Goal: Information Seeking & Learning: Learn about a topic

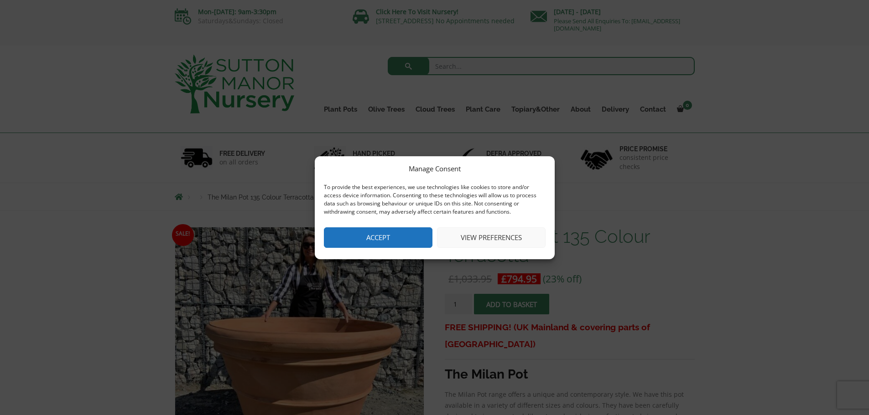
click at [405, 241] on button "Accept" at bounding box center [378, 238] width 109 height 21
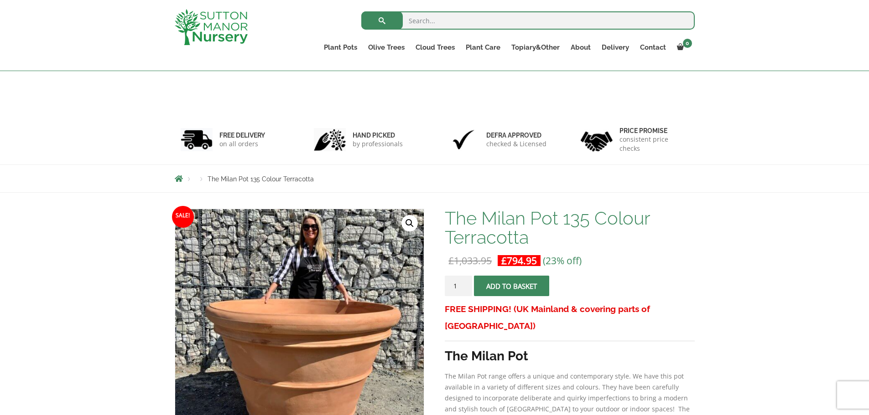
scroll to position [83, 0]
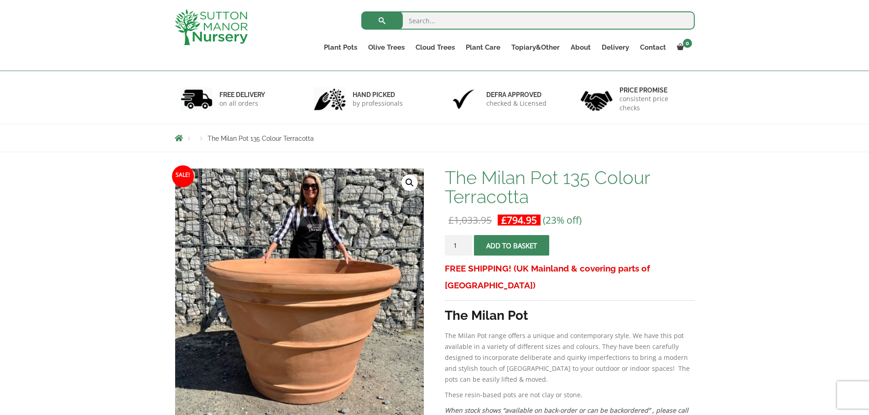
drag, startPoint x: 141, startPoint y: 263, endPoint x: 139, endPoint y: 301, distance: 37.4
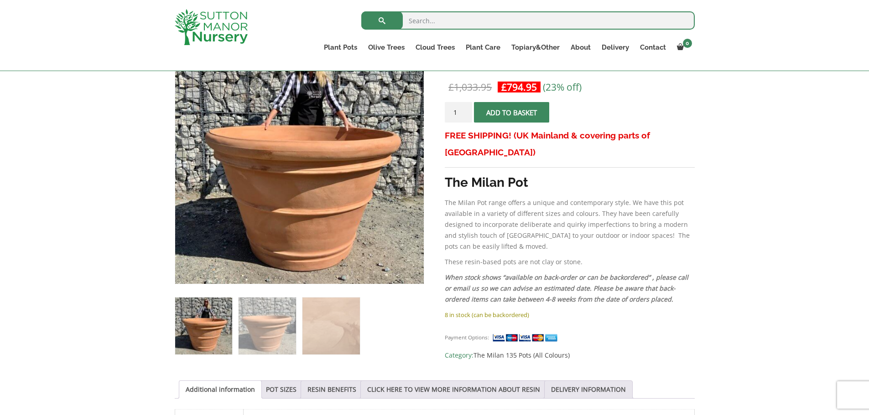
drag, startPoint x: 49, startPoint y: 260, endPoint x: 50, endPoint y: 266, distance: 6.4
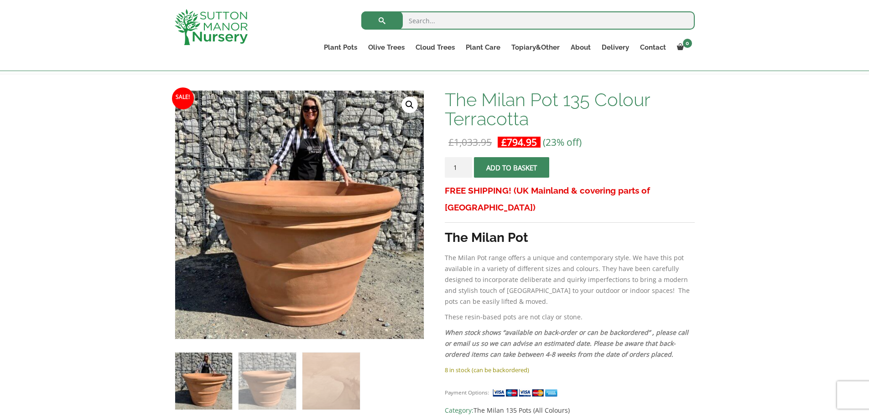
drag, startPoint x: 91, startPoint y: 242, endPoint x: 98, endPoint y: 196, distance: 47.1
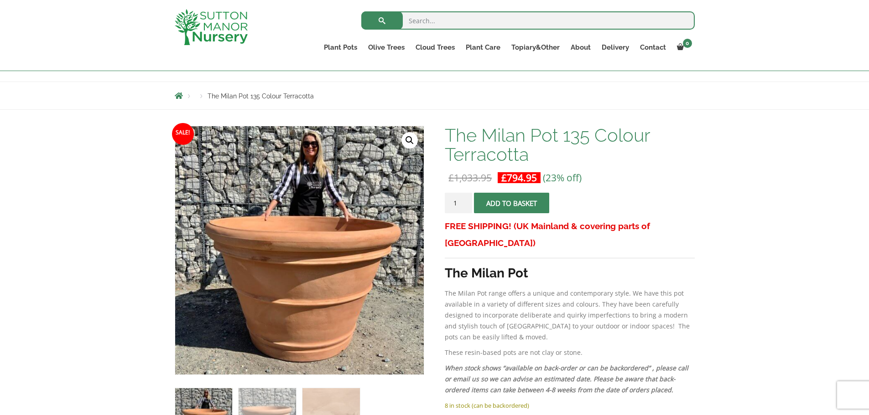
scroll to position [103, 0]
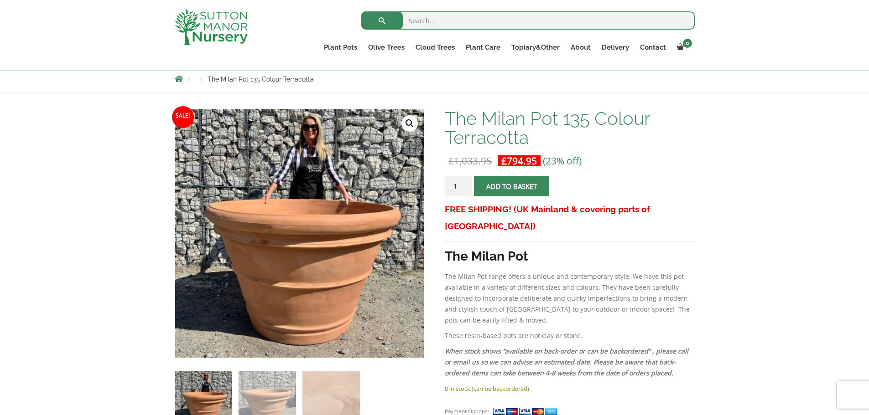
drag, startPoint x: 56, startPoint y: 305, endPoint x: 61, endPoint y: 327, distance: 22.4
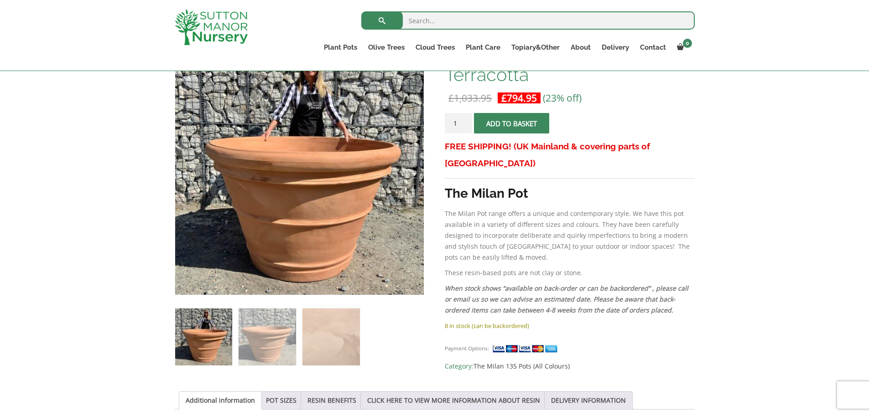
drag, startPoint x: 655, startPoint y: 274, endPoint x: 651, endPoint y: 311, distance: 37.7
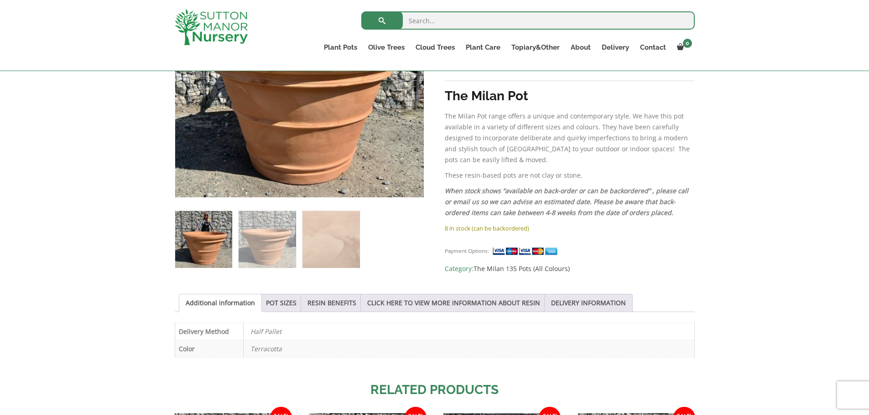
scroll to position [307, 0]
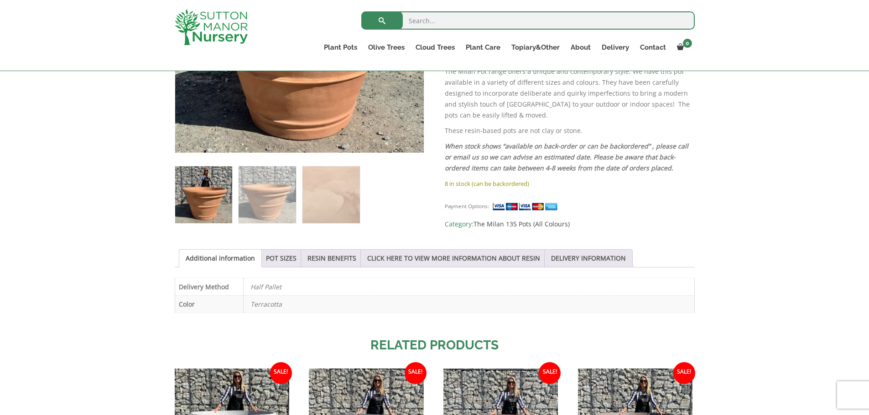
drag, startPoint x: 670, startPoint y: 298, endPoint x: 674, endPoint y: 306, distance: 9.0
click at [270, 258] on link "POT SIZES" at bounding box center [281, 258] width 31 height 17
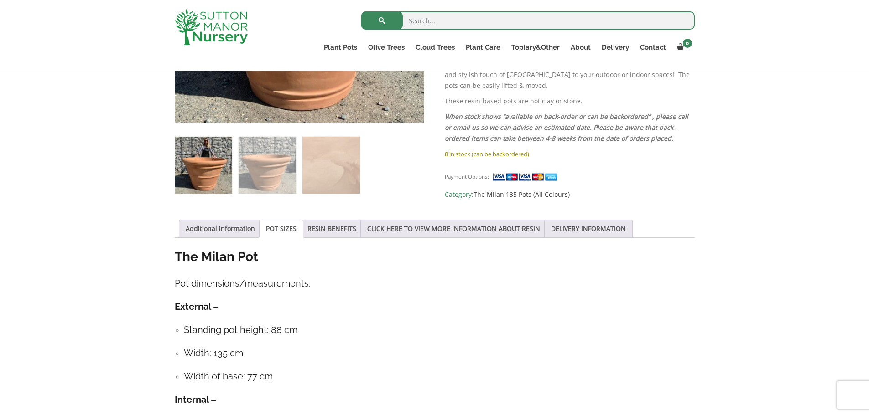
drag, startPoint x: 71, startPoint y: 260, endPoint x: 72, endPoint y: 303, distance: 43.8
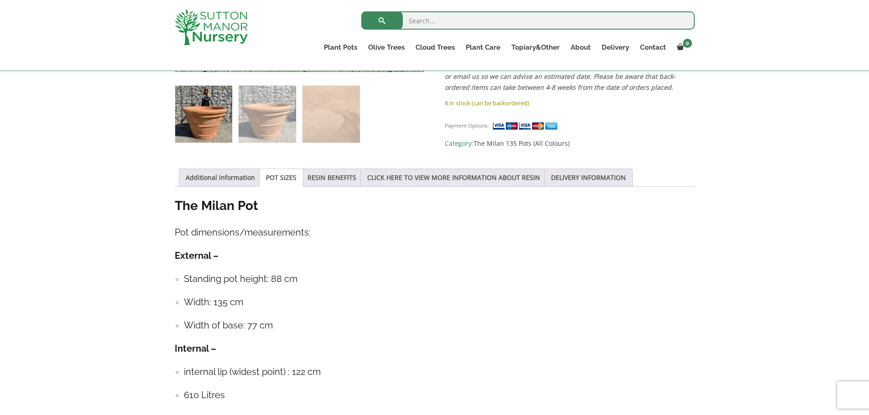
drag, startPoint x: 77, startPoint y: 290, endPoint x: 79, endPoint y: 321, distance: 31.1
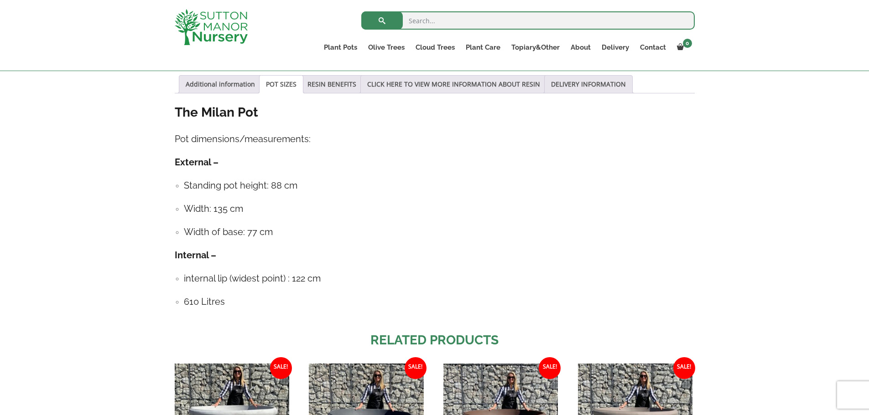
drag, startPoint x: 79, startPoint y: 321, endPoint x: 92, endPoint y: 366, distance: 47.4
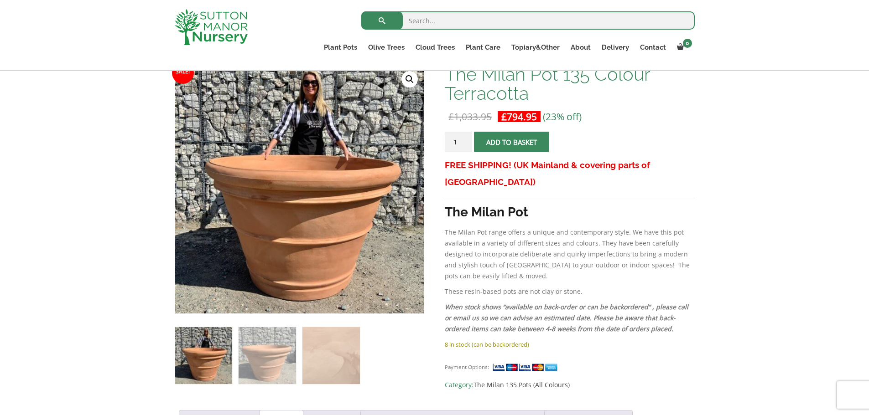
scroll to position [0, 0]
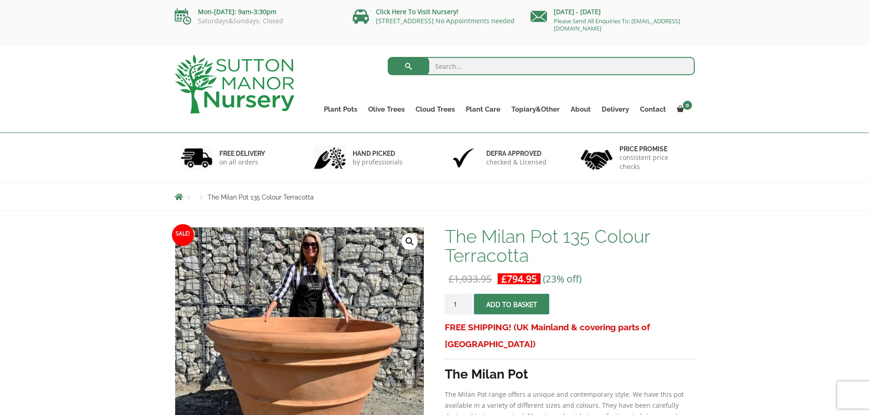
drag, startPoint x: 92, startPoint y: 366, endPoint x: 84, endPoint y: 261, distance: 105.2
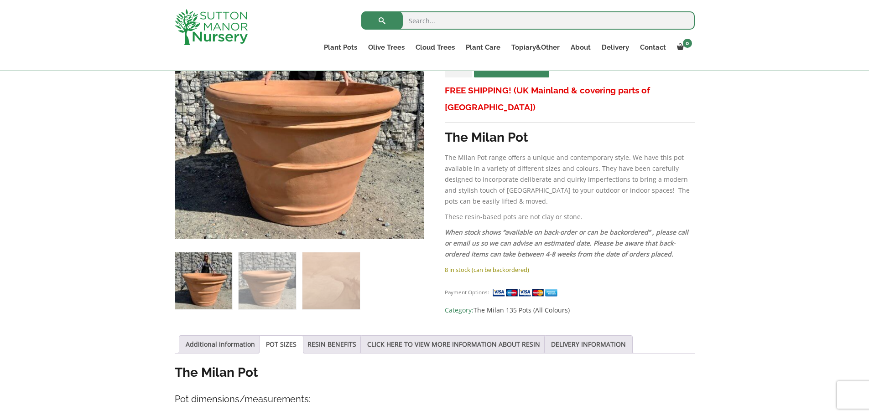
drag, startPoint x: 88, startPoint y: 270, endPoint x: 88, endPoint y: 330, distance: 59.3
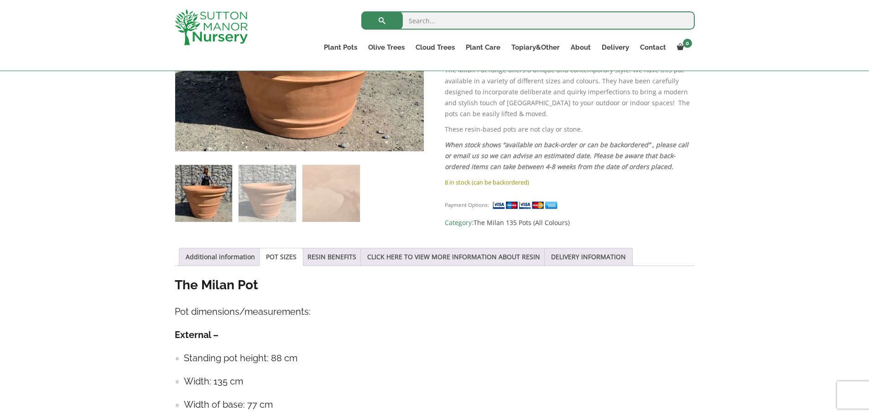
drag, startPoint x: 663, startPoint y: 271, endPoint x: 678, endPoint y: 320, distance: 50.8
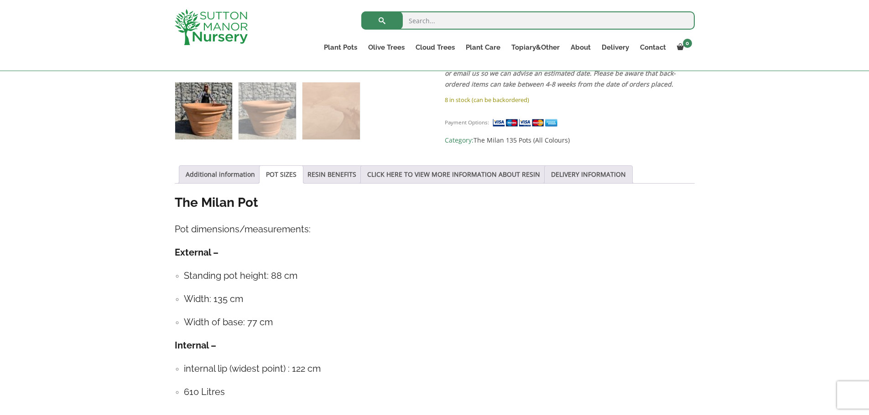
drag, startPoint x: 717, startPoint y: 215, endPoint x: 709, endPoint y: 218, distance: 9.0
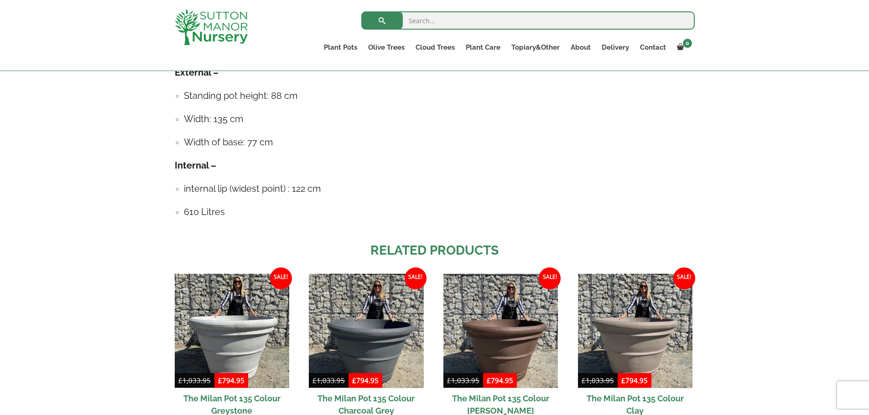
scroll to position [514, 0]
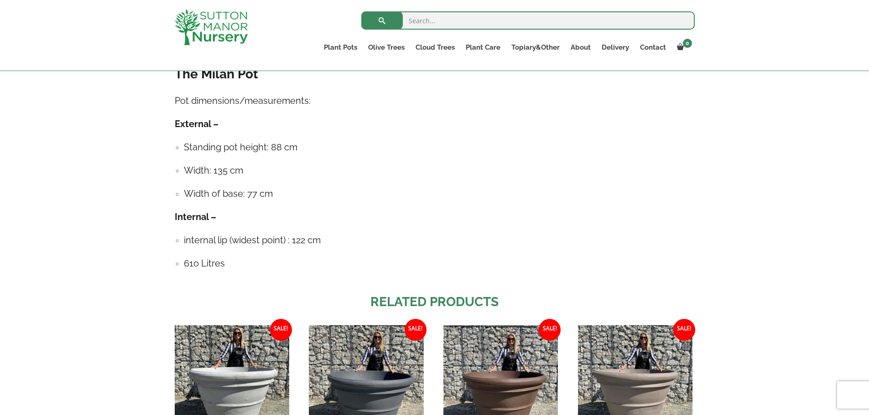
drag, startPoint x: 117, startPoint y: 259, endPoint x: 125, endPoint y: 208, distance: 50.7
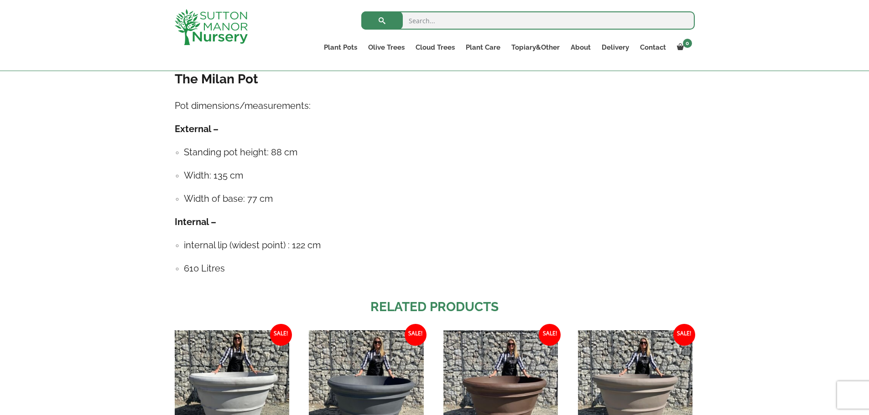
click at [217, 174] on h4 "Width: 135 cm" at bounding box center [439, 176] width 511 height 14
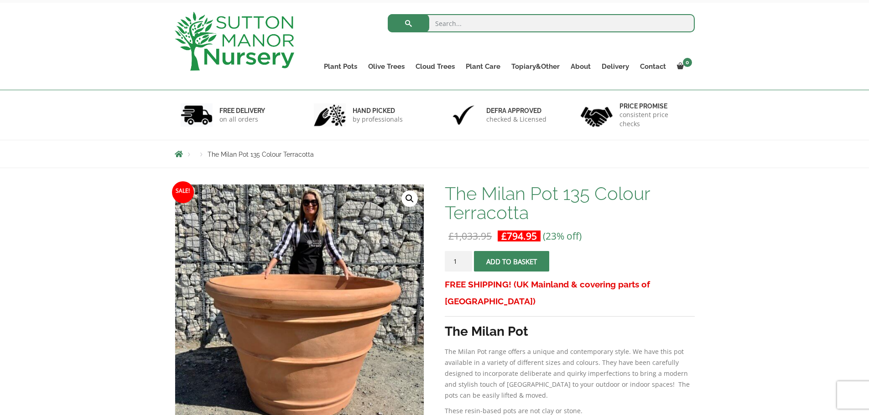
scroll to position [0, 0]
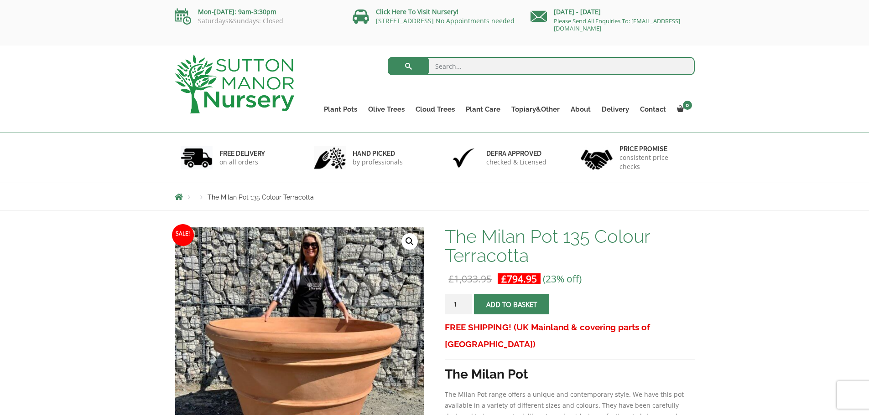
drag, startPoint x: 619, startPoint y: 236, endPoint x: 625, endPoint y: 99, distance: 137.0
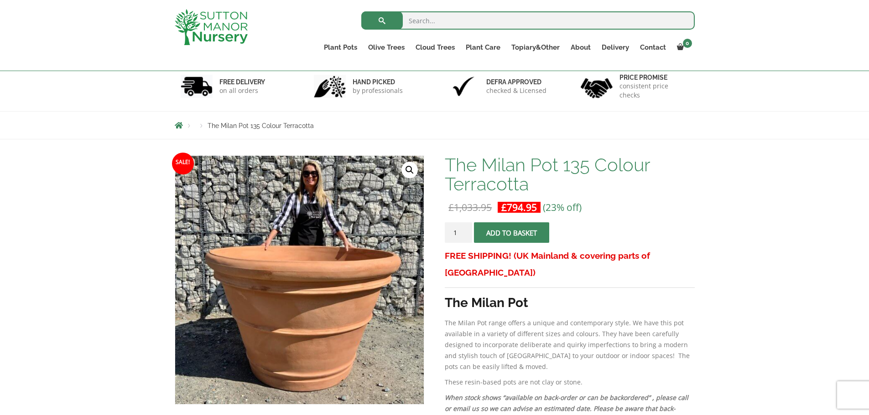
scroll to position [66, 0]
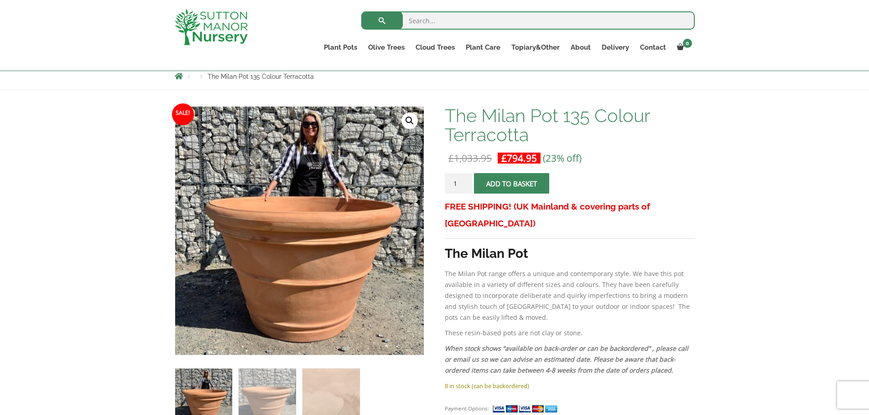
drag, startPoint x: 112, startPoint y: 247, endPoint x: 114, endPoint y: 300, distance: 53.0
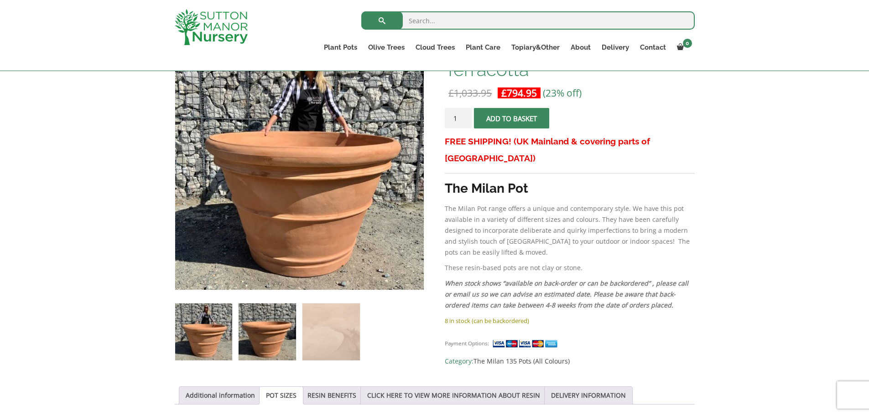
click at [246, 348] on img at bounding box center [267, 332] width 57 height 57
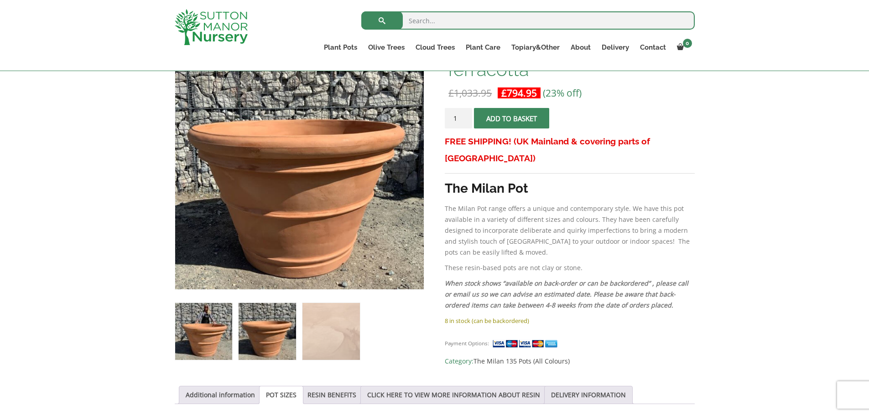
click at [211, 339] on img at bounding box center [203, 331] width 57 height 57
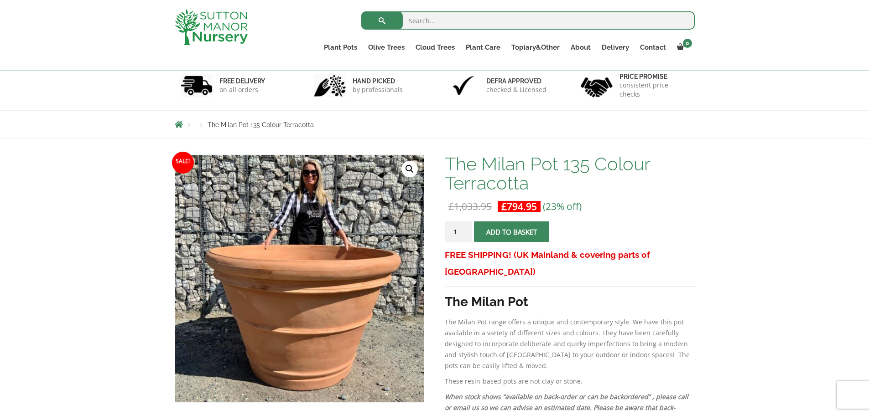
scroll to position [0, 0]
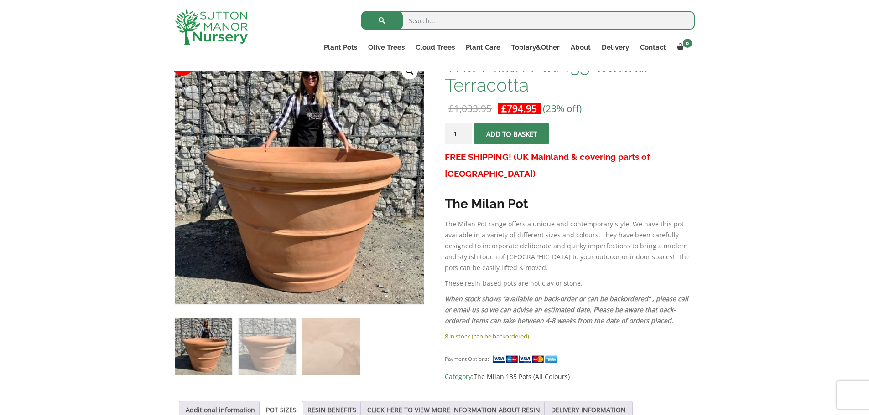
drag, startPoint x: 74, startPoint y: 322, endPoint x: 74, endPoint y: 341, distance: 18.2
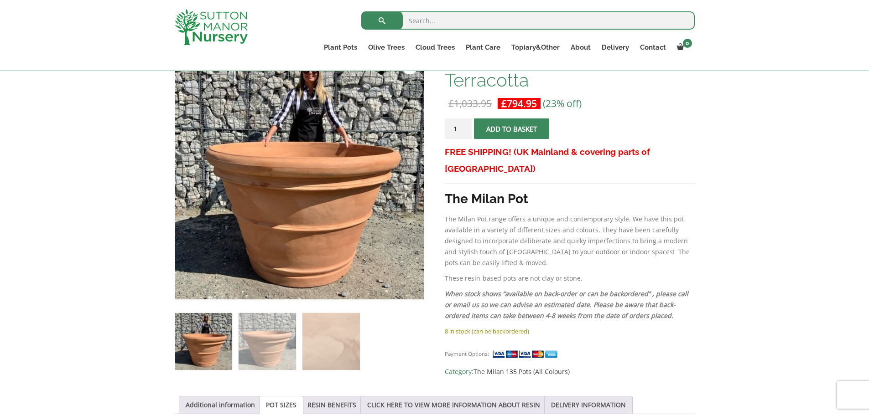
scroll to position [174, 0]
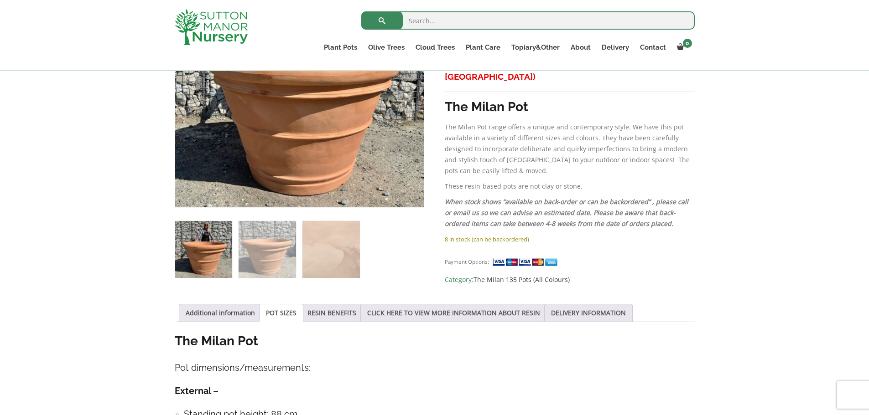
drag, startPoint x: 70, startPoint y: 343, endPoint x: 70, endPoint y: 384, distance: 41.0
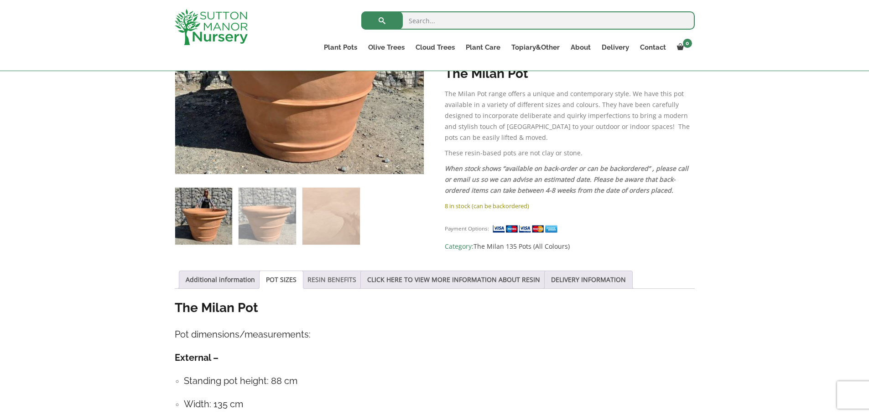
click at [325, 280] on link "RESIN BENEFITS" at bounding box center [331, 279] width 49 height 17
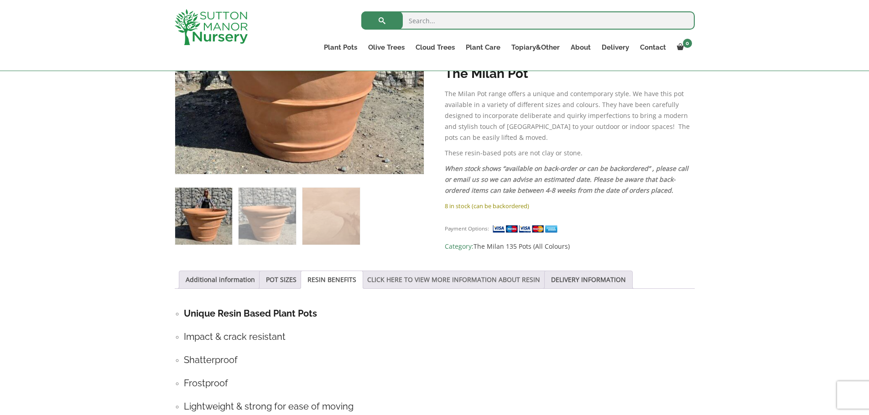
click at [372, 280] on link "CLICK HERE TO VIEW MORE INFORMATION ABOUT RESIN" at bounding box center [453, 279] width 173 height 17
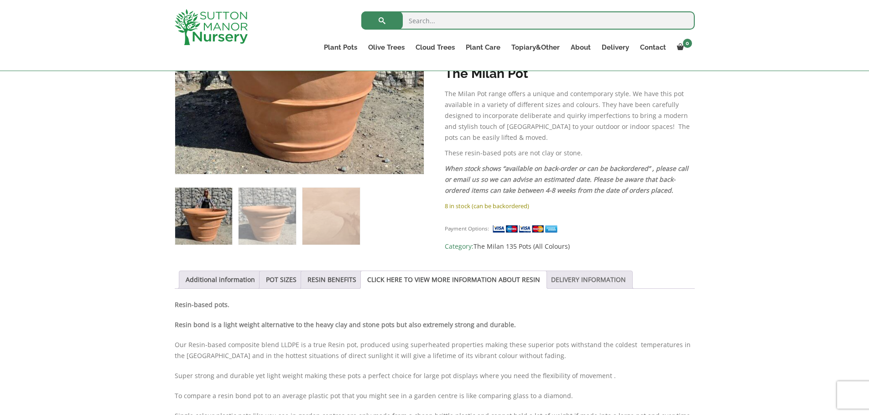
click at [573, 275] on link "DELIVERY INFORMATION" at bounding box center [588, 279] width 75 height 17
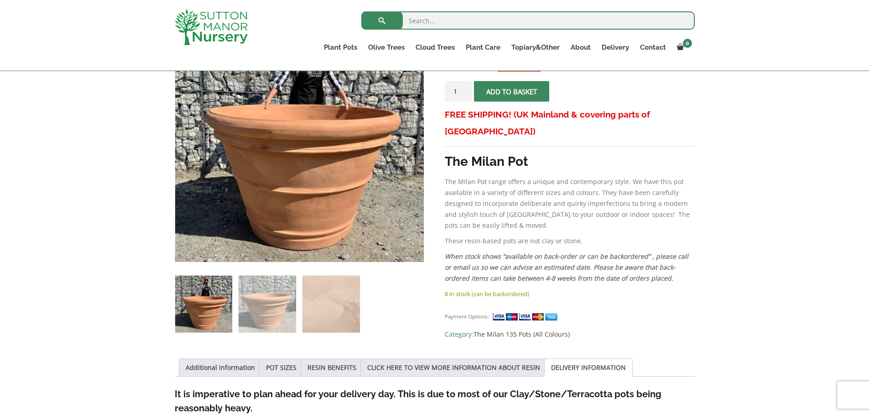
scroll to position [0, 0]
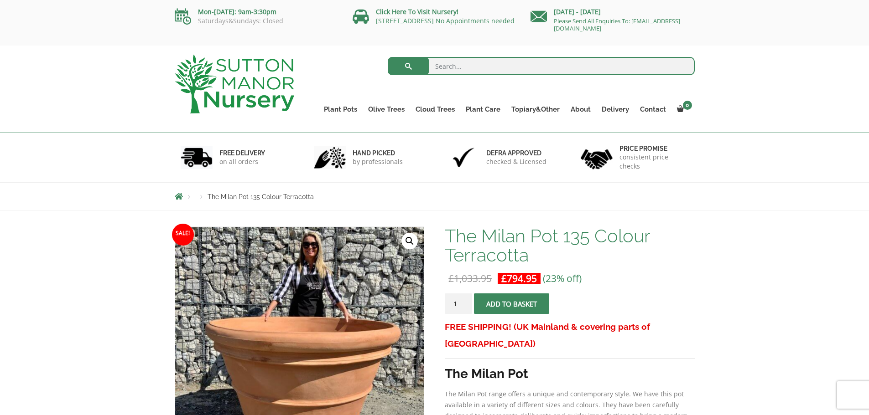
drag, startPoint x: 157, startPoint y: 287, endPoint x: 111, endPoint y: 140, distance: 154.0
